Goal: Task Accomplishment & Management: Manage account settings

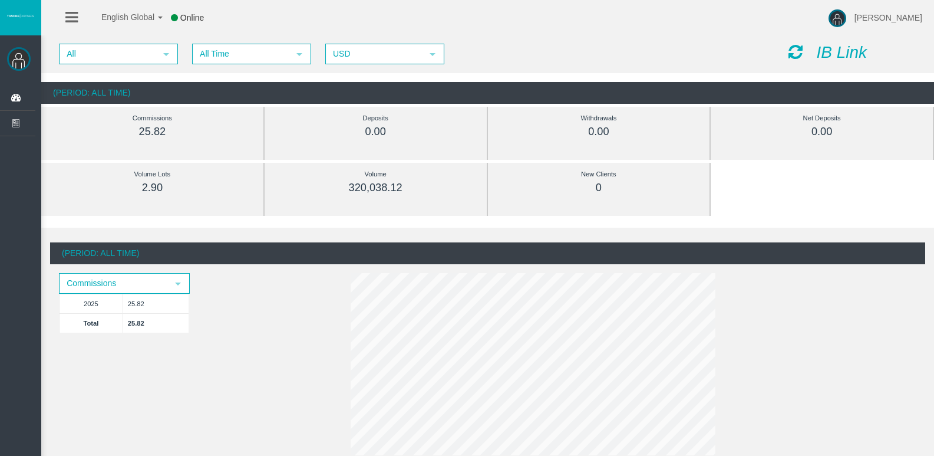
scroll to position [8, 0]
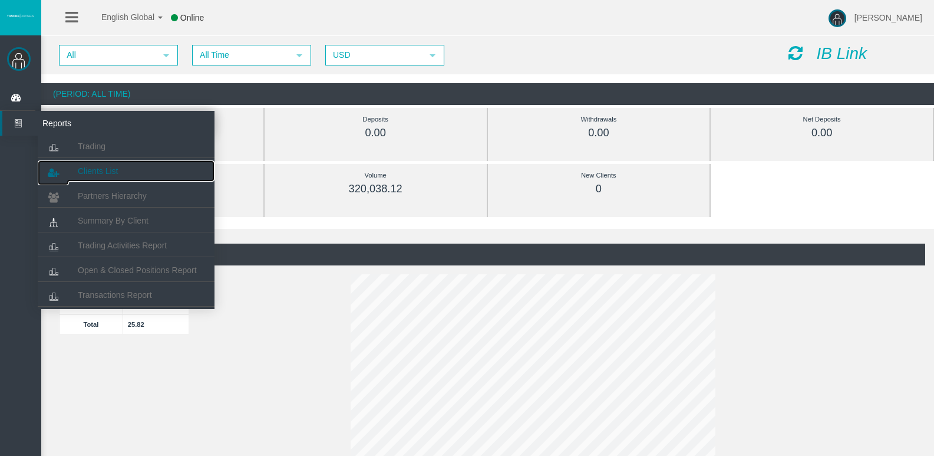
click at [95, 167] on span "Clients List" at bounding box center [98, 170] width 40 height 9
